Goal: Task Accomplishment & Management: Complete application form

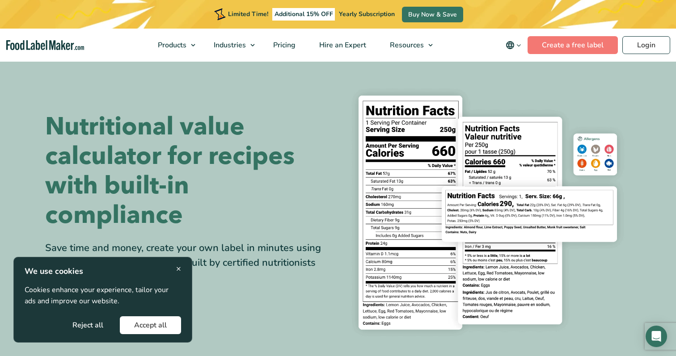
click at [138, 316] on button "Accept all" at bounding box center [150, 325] width 61 height 18
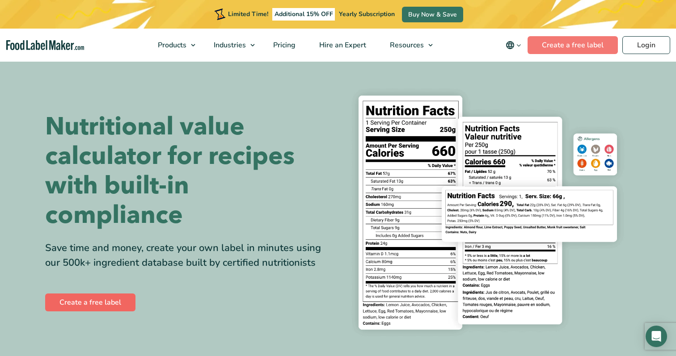
click at [104, 307] on link "Create a free label" at bounding box center [90, 303] width 90 height 18
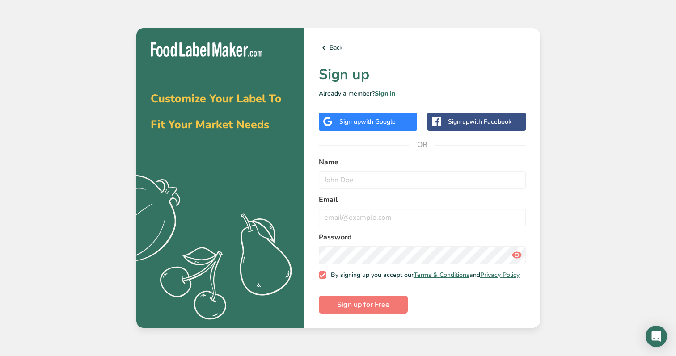
click at [379, 127] on div "Sign up with Google" at bounding box center [368, 122] width 98 height 18
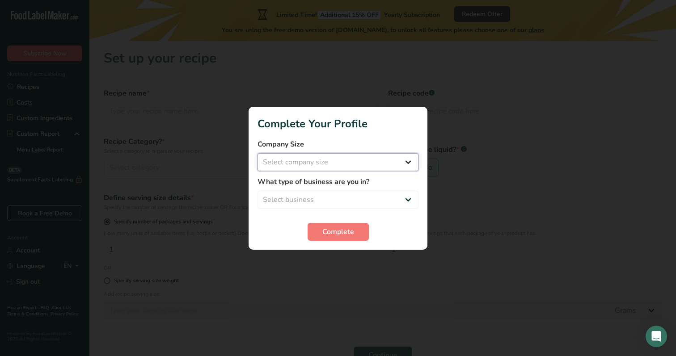
click at [329, 164] on select "Select company size Fewer than 10 Employees 10 to 50 Employees 51 to 500 Employ…" at bounding box center [337, 162] width 161 height 18
select select "1"
click at [338, 200] on select "Select business Packaged Food Manufacturer Restaurant & Cafe Bakery Meal Plans …" at bounding box center [337, 200] width 161 height 18
select select "1"
click at [340, 231] on span "Complete" at bounding box center [338, 232] width 32 height 11
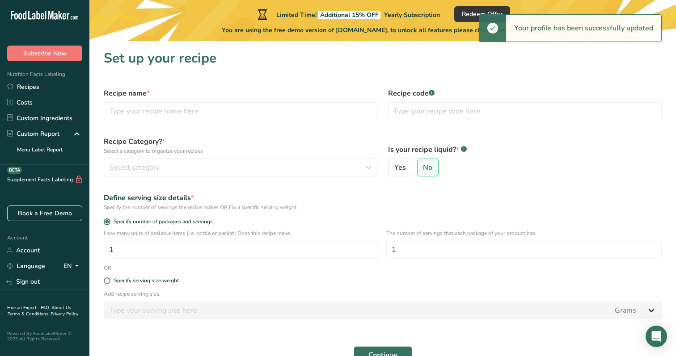
click at [245, 122] on div "Recipe name *" at bounding box center [240, 104] width 284 height 43
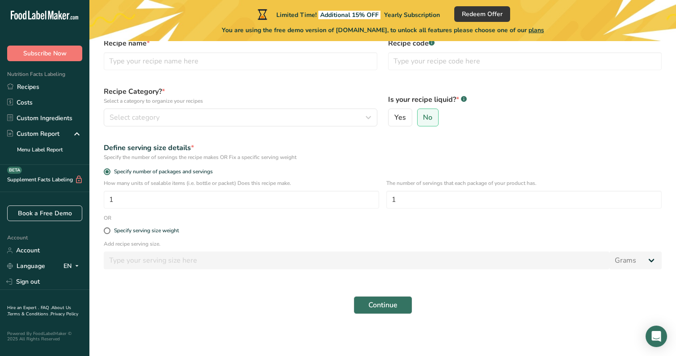
scroll to position [50, 0]
